Goal: Information Seeking & Learning: Learn about a topic

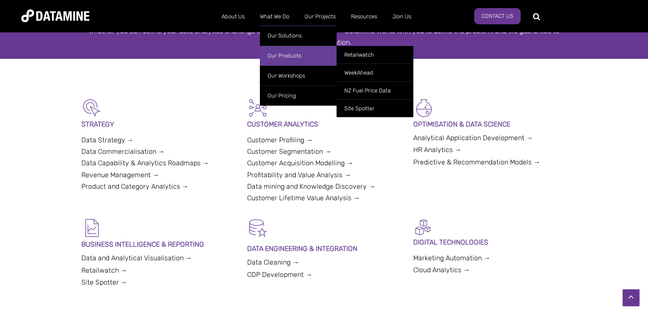
drag, startPoint x: 293, startPoint y: 49, endPoint x: 281, endPoint y: 53, distance: 12.3
click at [281, 53] on link "Our Products" at bounding box center [298, 56] width 77 height 20
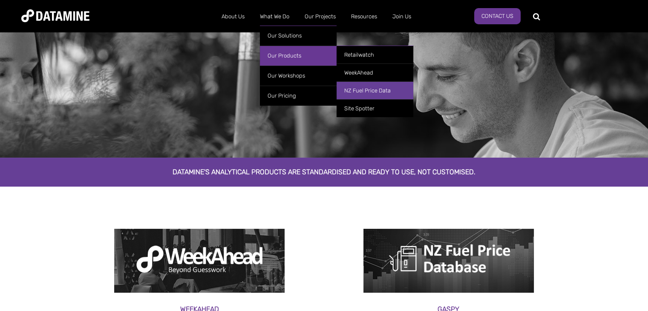
click at [365, 87] on link "NZ Fuel Price Data" at bounding box center [374, 90] width 77 height 18
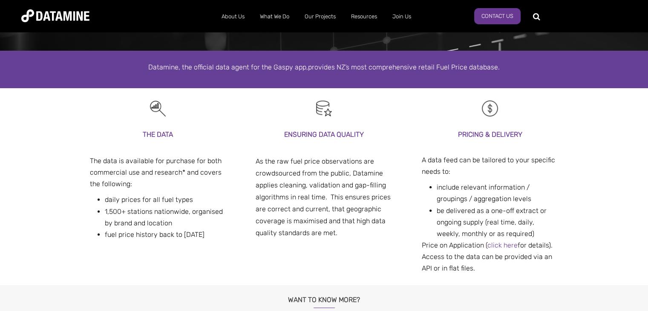
scroll to position [170, 0]
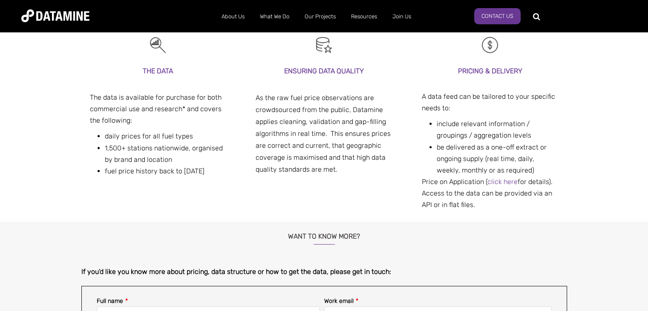
click at [172, 83] on div "THE DATA The data is available for purchase for both commercial use and researc…" at bounding box center [158, 121] width 137 height 112
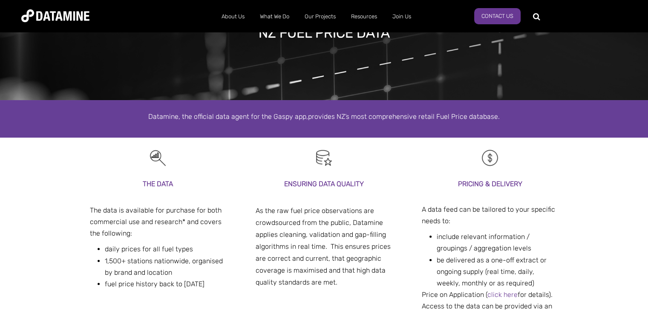
scroll to position [0, 0]
